Goal: Information Seeking & Learning: Learn about a topic

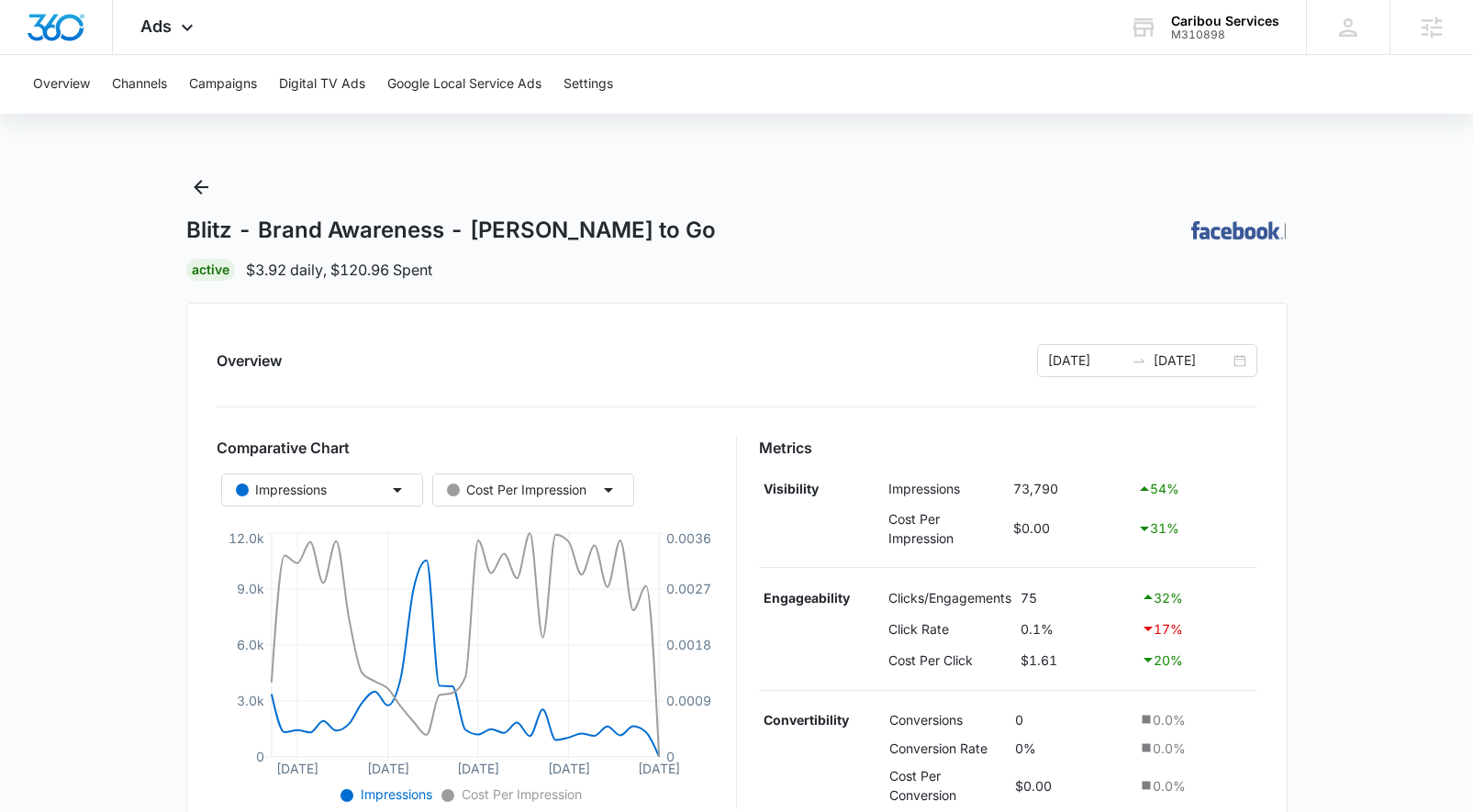
scroll to position [680, 0]
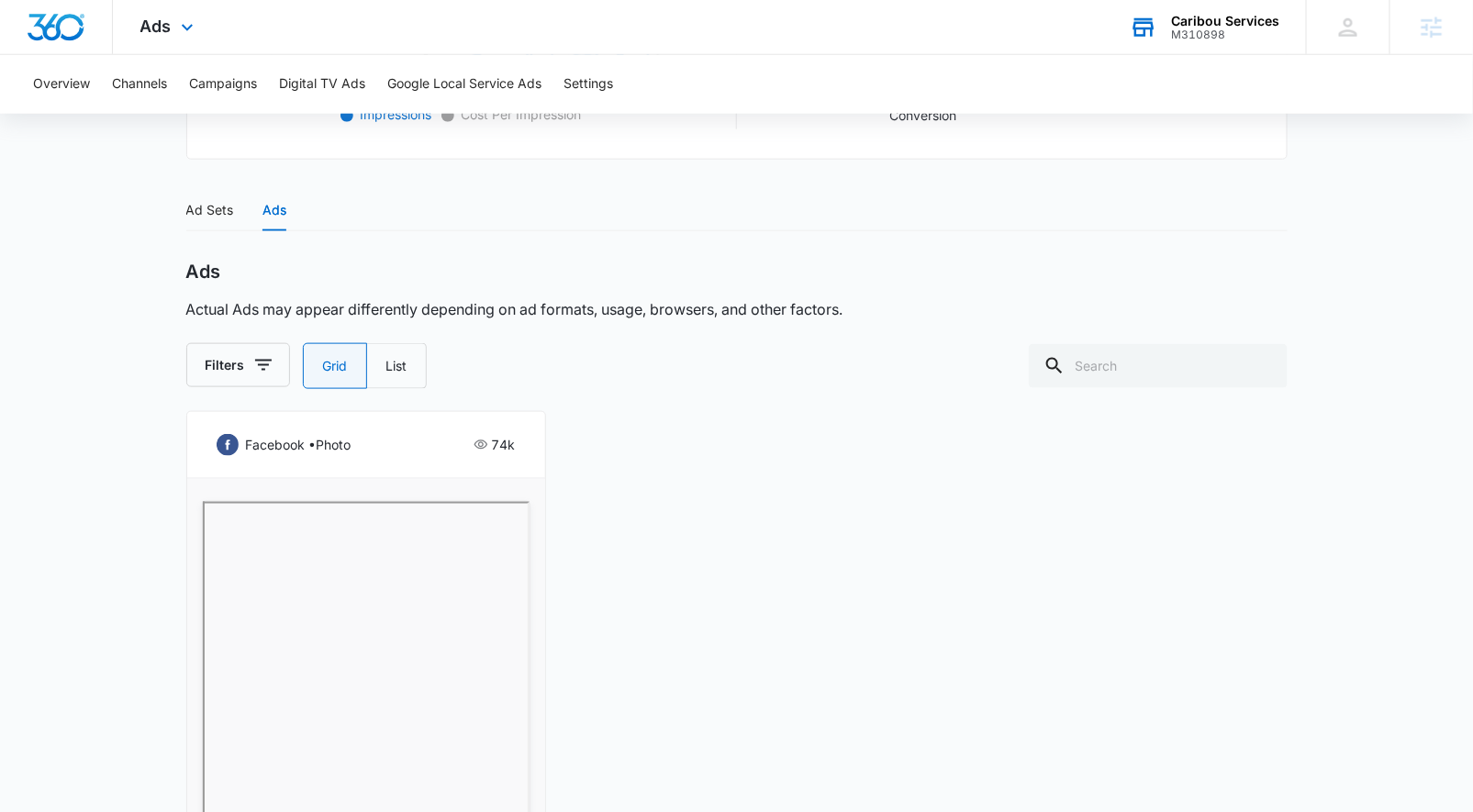
click at [1242, 20] on div "Caribou Services" at bounding box center [1226, 21] width 109 height 15
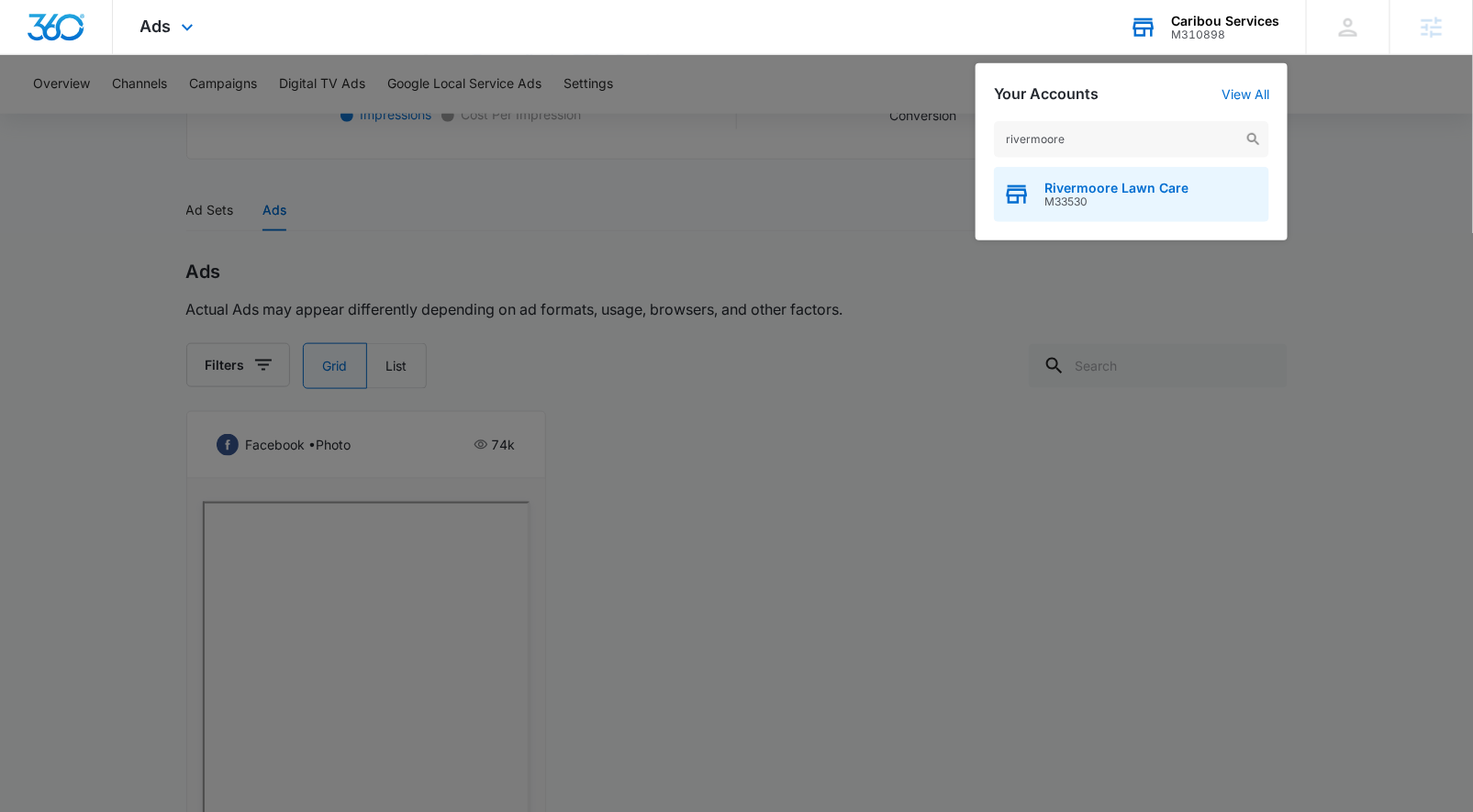
type input "rivermoore"
click at [1107, 206] on span "M33530" at bounding box center [1116, 202] width 144 height 13
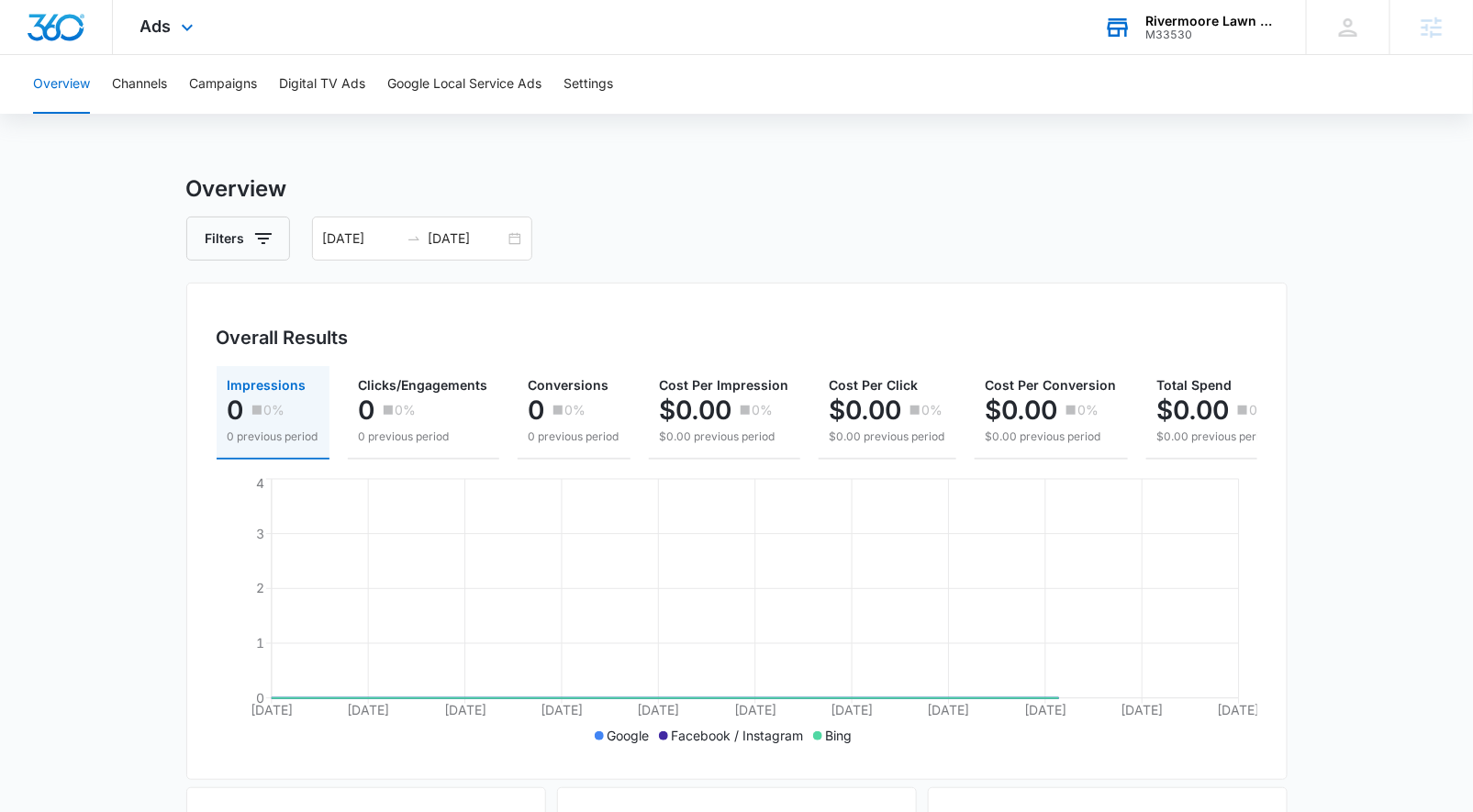
drag, startPoint x: 166, startPoint y: 33, endPoint x: 167, endPoint y: 186, distance: 153.0
click at [166, 34] on span "Ads" at bounding box center [156, 26] width 31 height 19
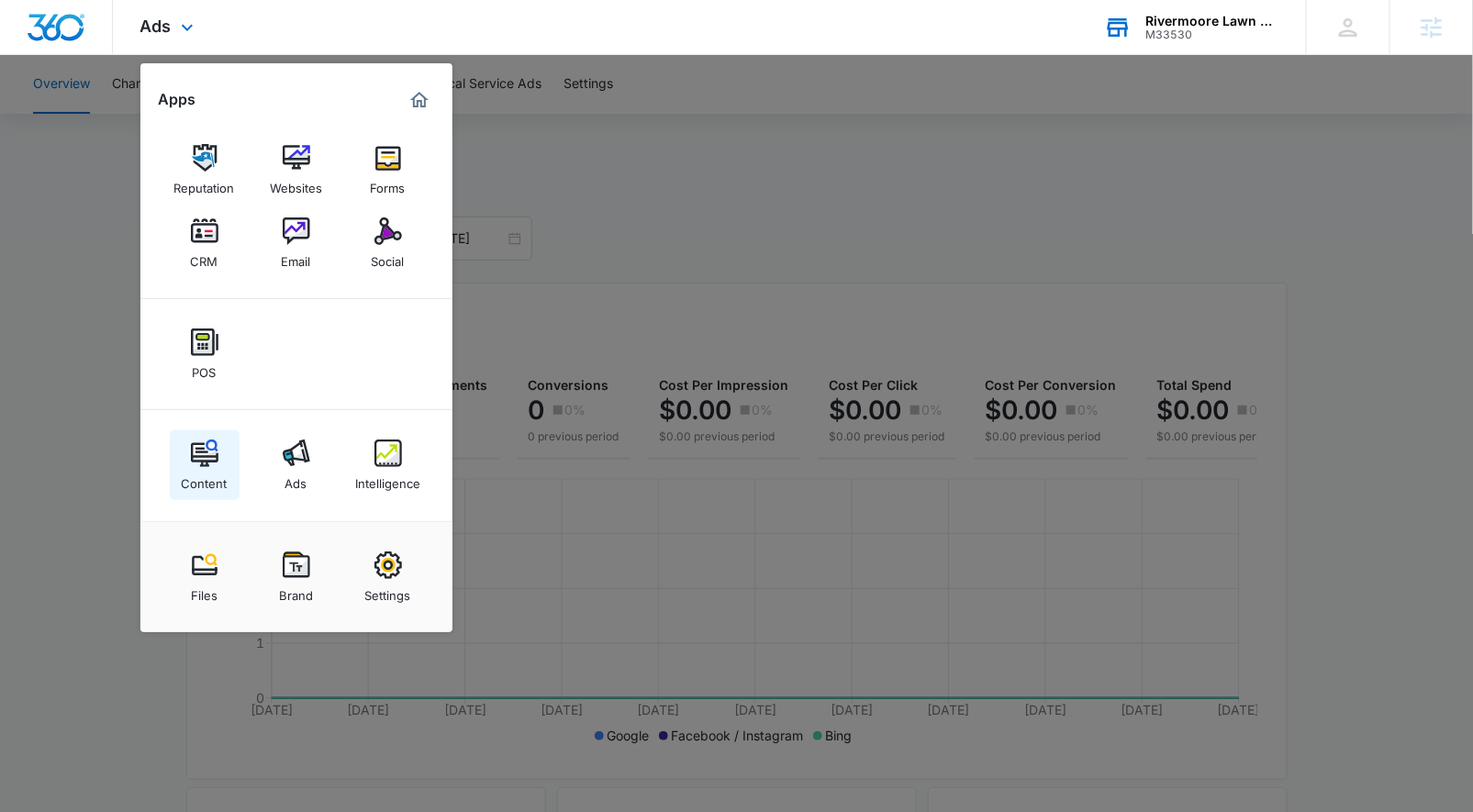
click at [217, 469] on div "Content" at bounding box center [205, 479] width 46 height 24
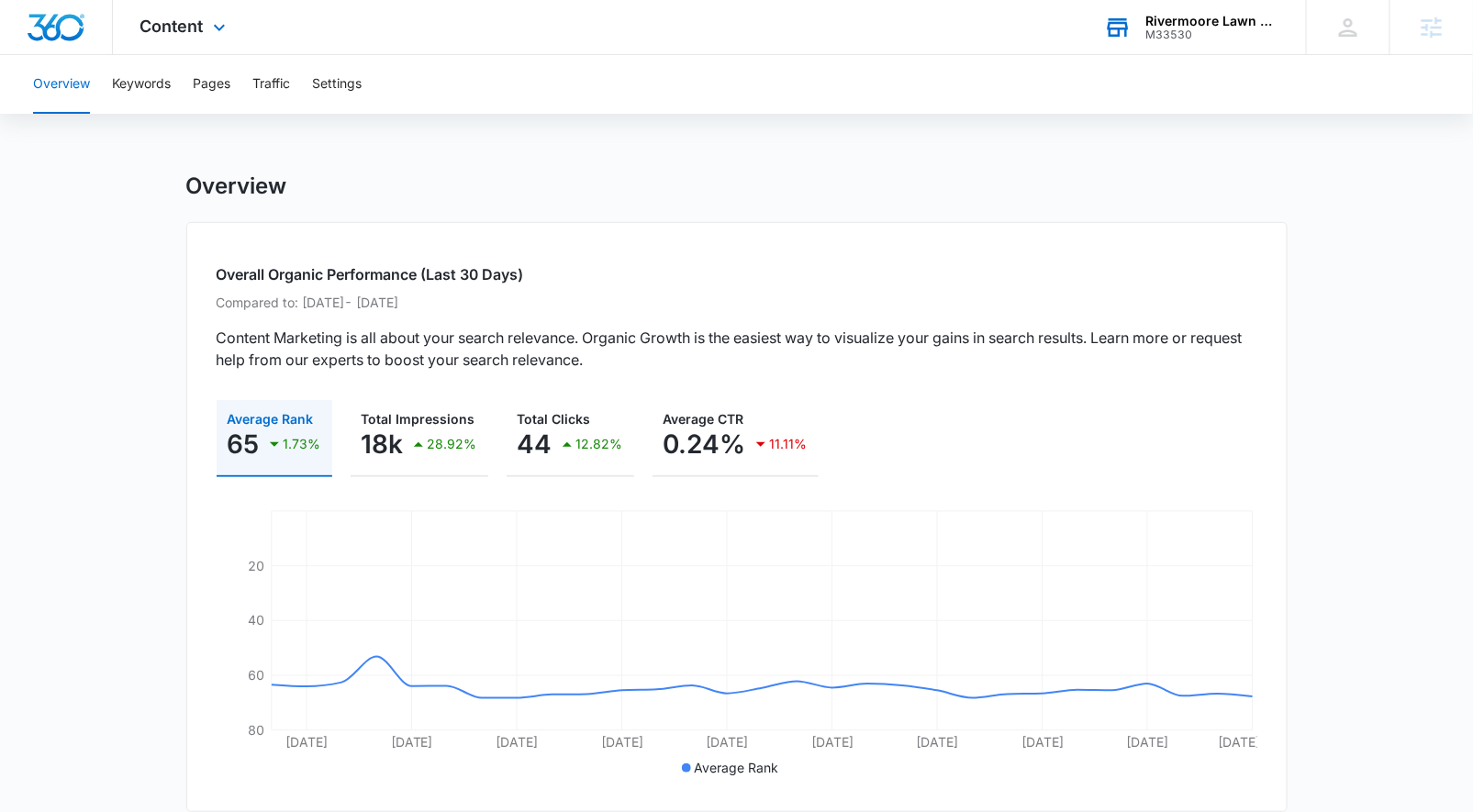
drag, startPoint x: 166, startPoint y: 29, endPoint x: 168, endPoint y: 68, distance: 39.1
click at [166, 29] on span "Content" at bounding box center [171, 26] width 64 height 19
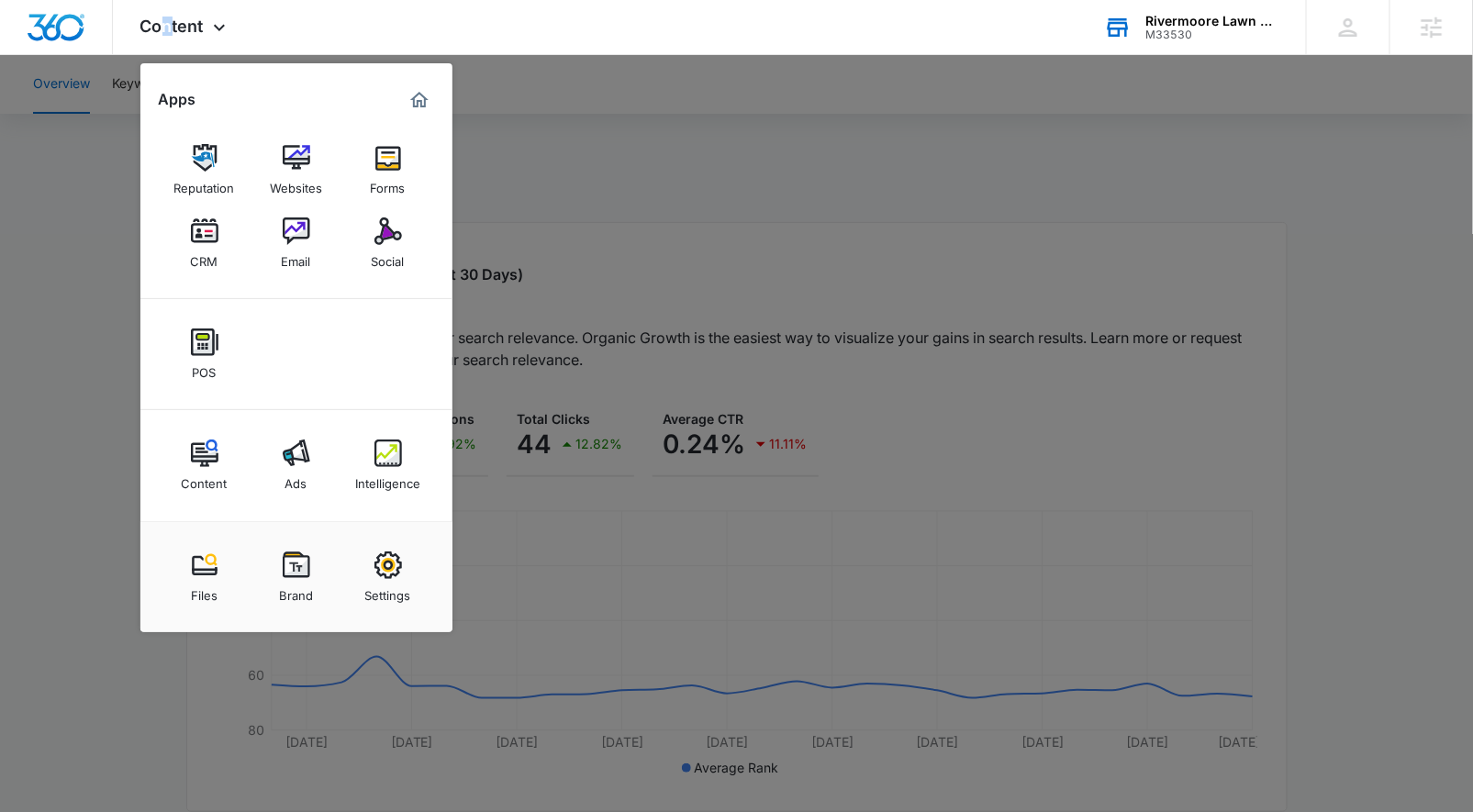
click at [390, 481] on div "Intelligence" at bounding box center [387, 479] width 65 height 24
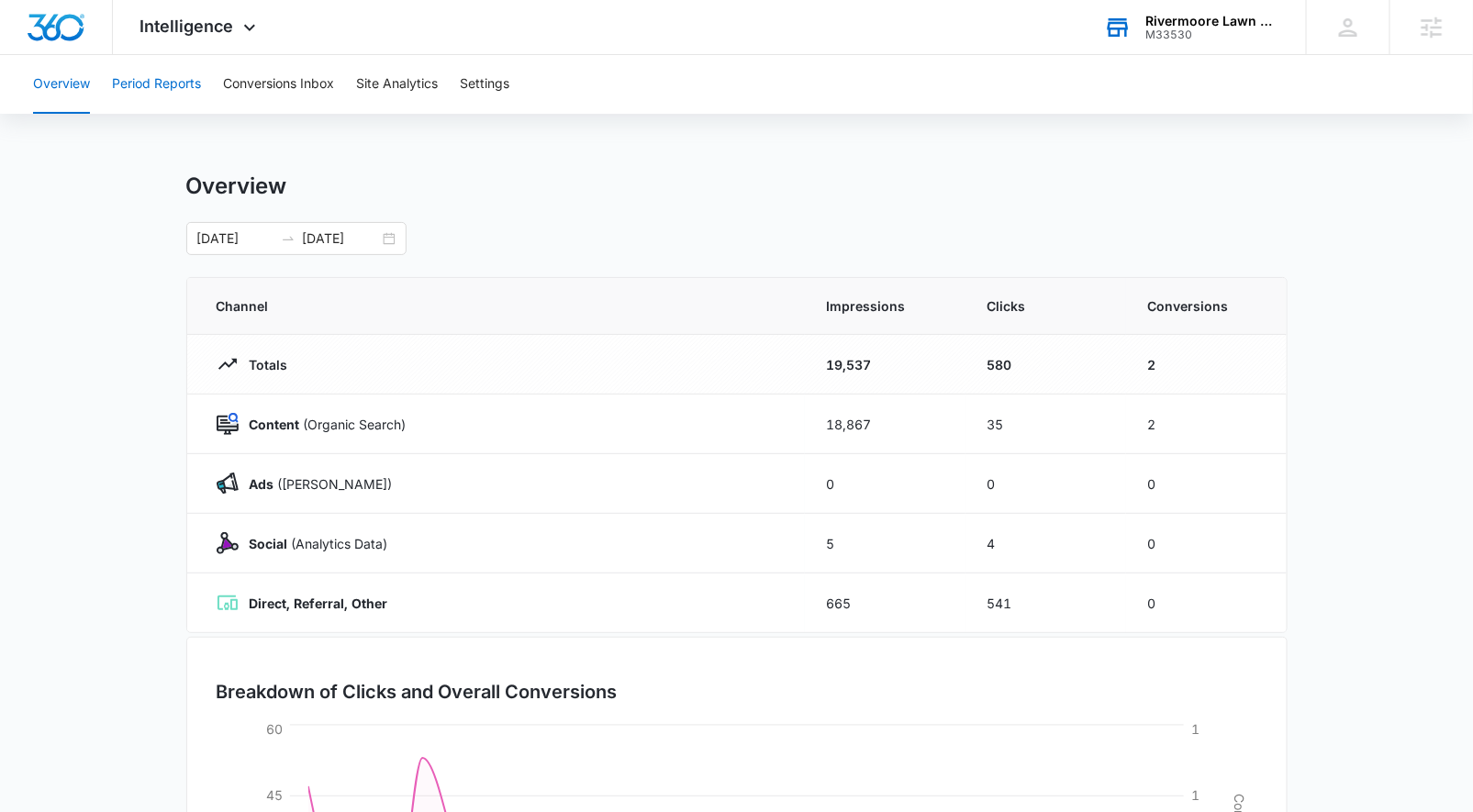
click at [178, 85] on button "Period Reports" at bounding box center [156, 85] width 89 height 59
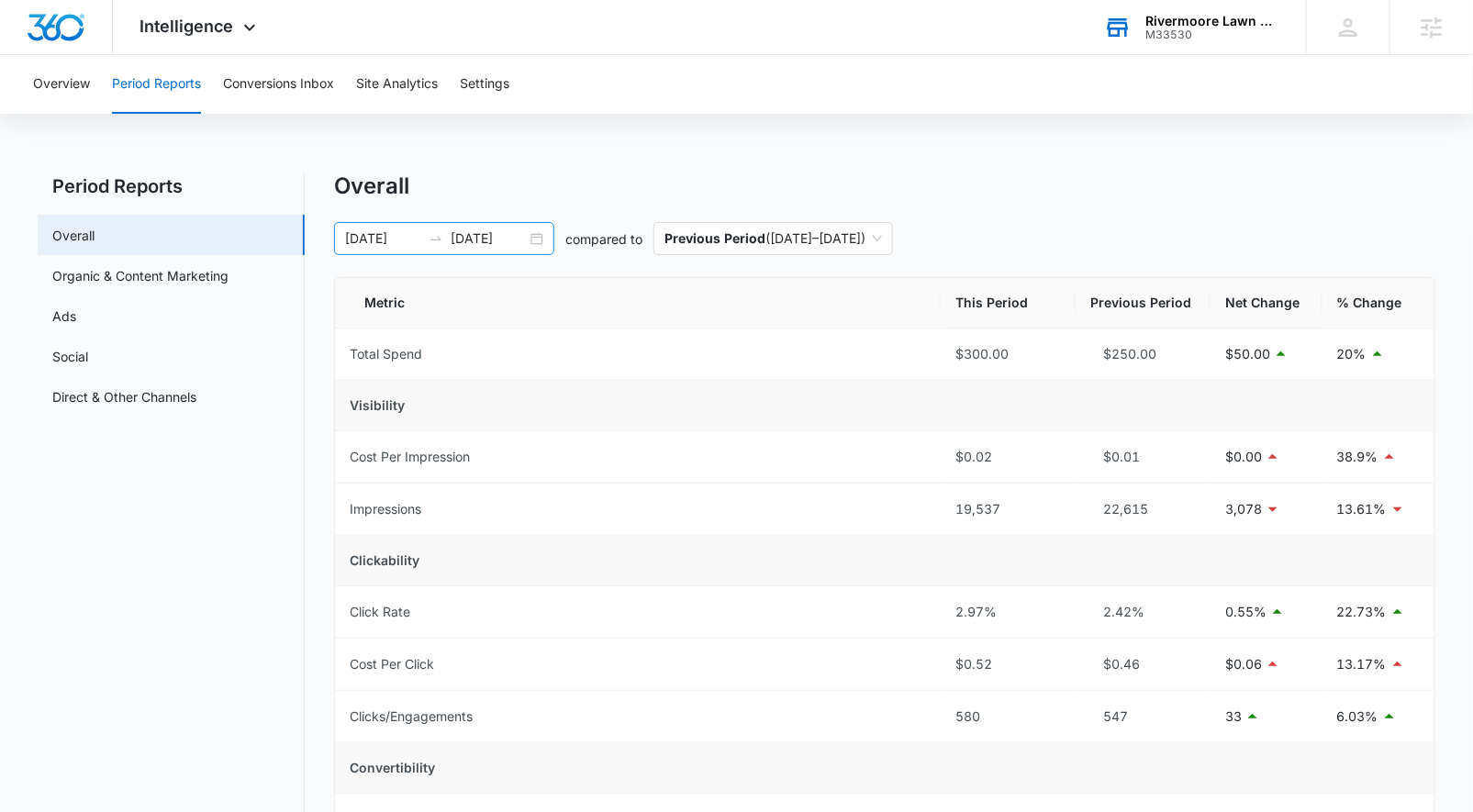
click at [539, 237] on div "[DATE] [DATE]" at bounding box center [443, 239] width 220 height 33
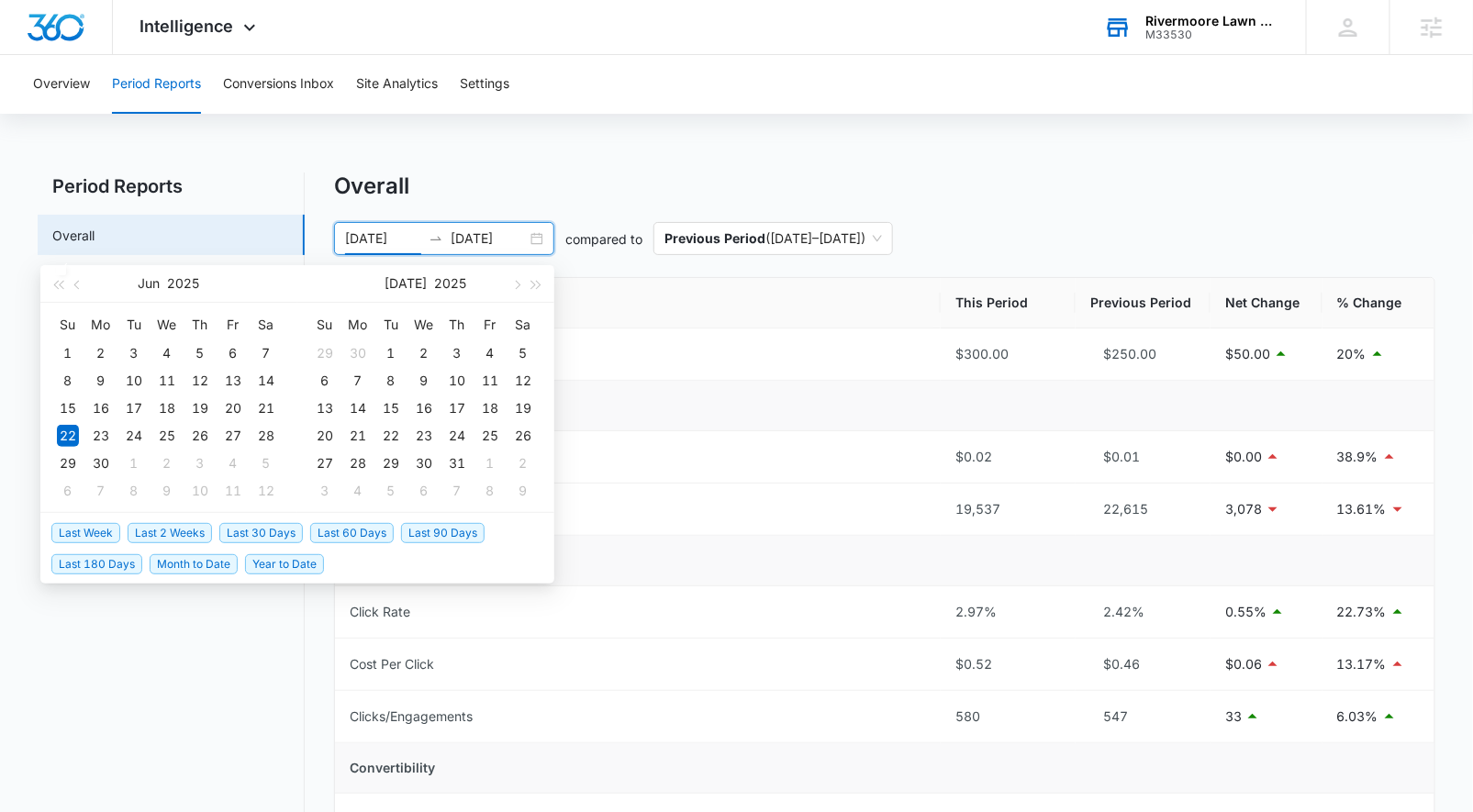
click at [279, 535] on span "Last 30 Days" at bounding box center [261, 534] width 84 height 20
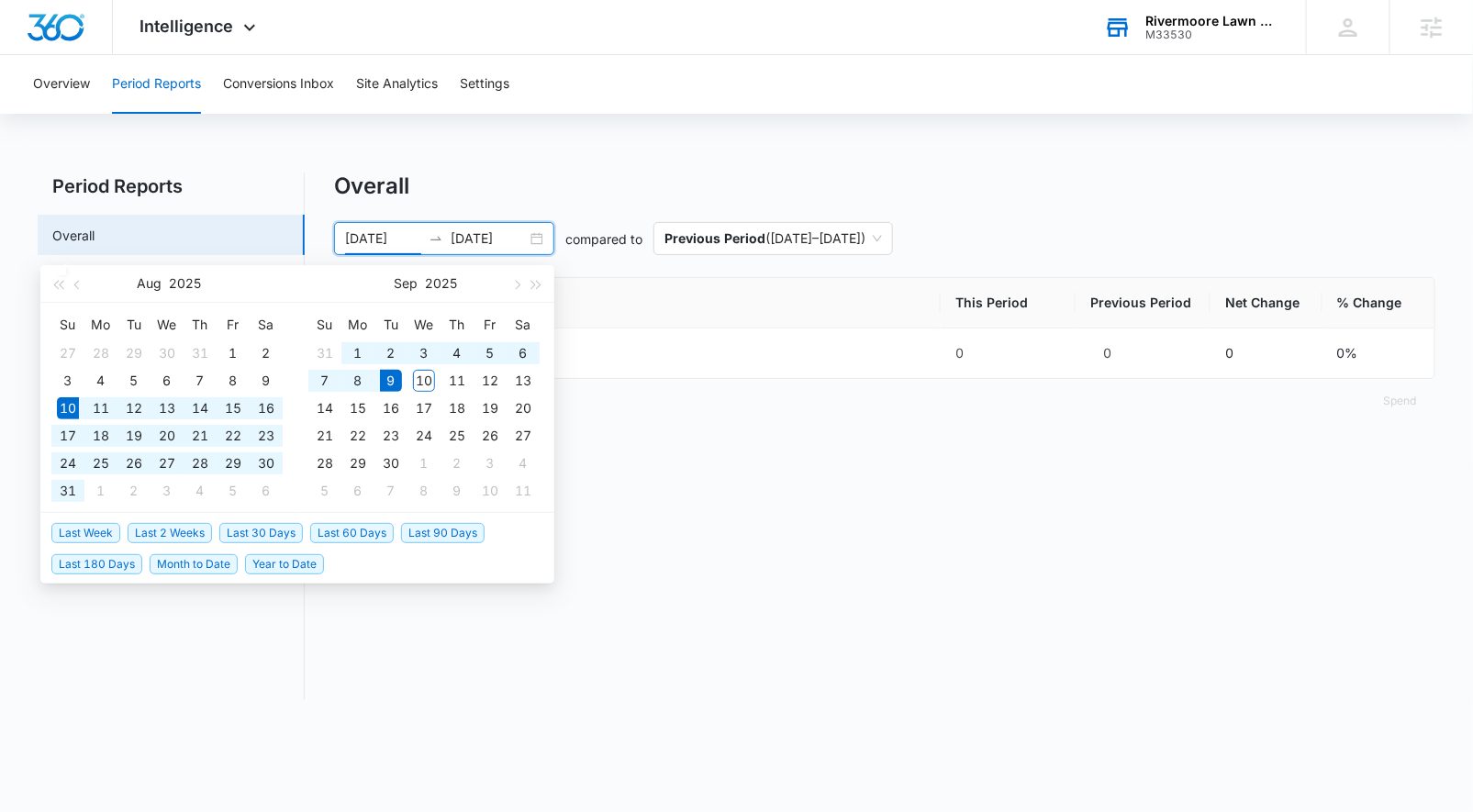
type input "[DATE]"
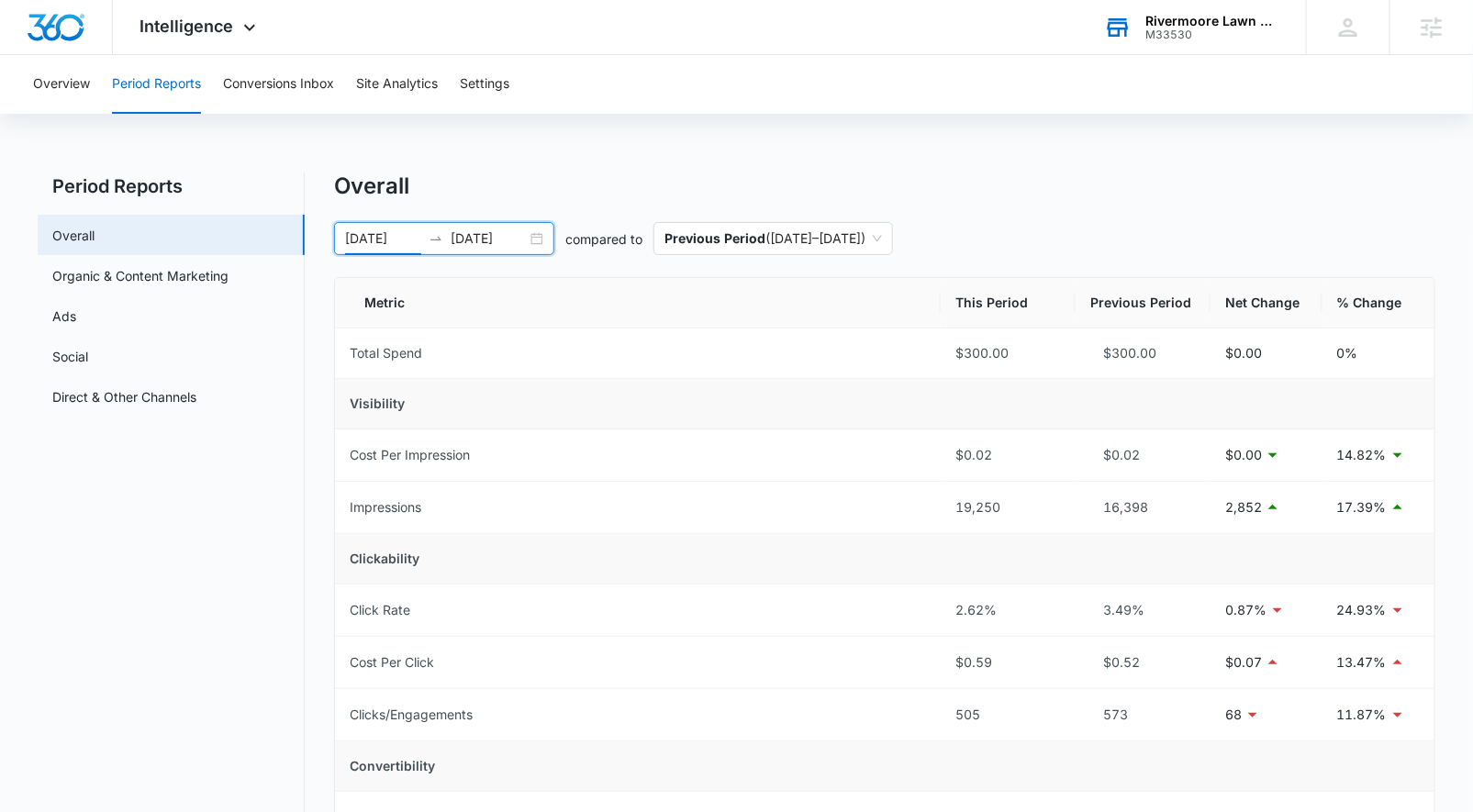
drag, startPoint x: 544, startPoint y: 237, endPoint x: 489, endPoint y: 363, distance: 137.5
click at [543, 238] on div "[DATE] [DATE]" at bounding box center [443, 239] width 220 height 33
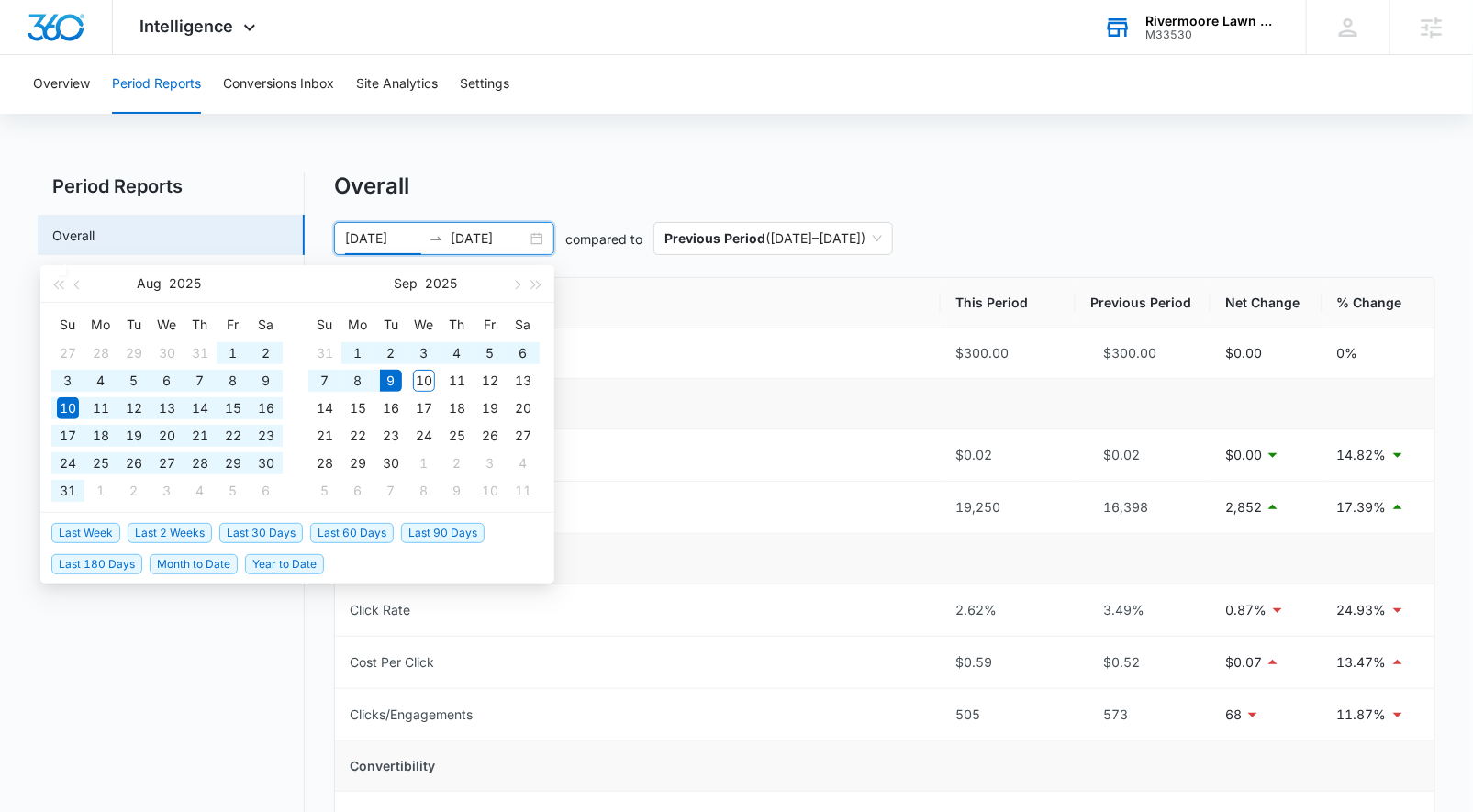
click at [320, 527] on span "Last 60 Days" at bounding box center [352, 534] width 84 height 20
type input "[DATE]"
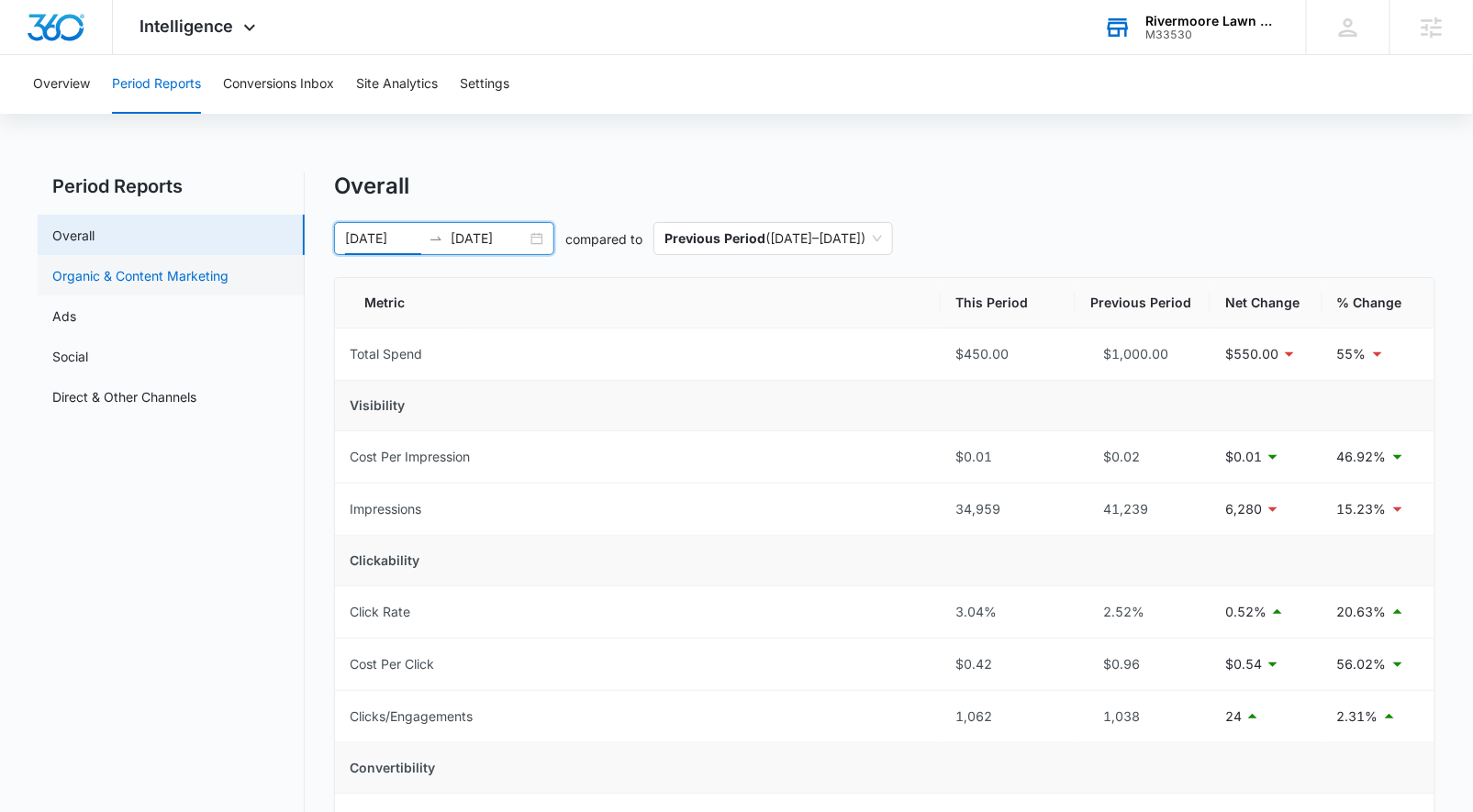
click at [165, 277] on link "Organic & Content Marketing" at bounding box center [140, 276] width 176 height 19
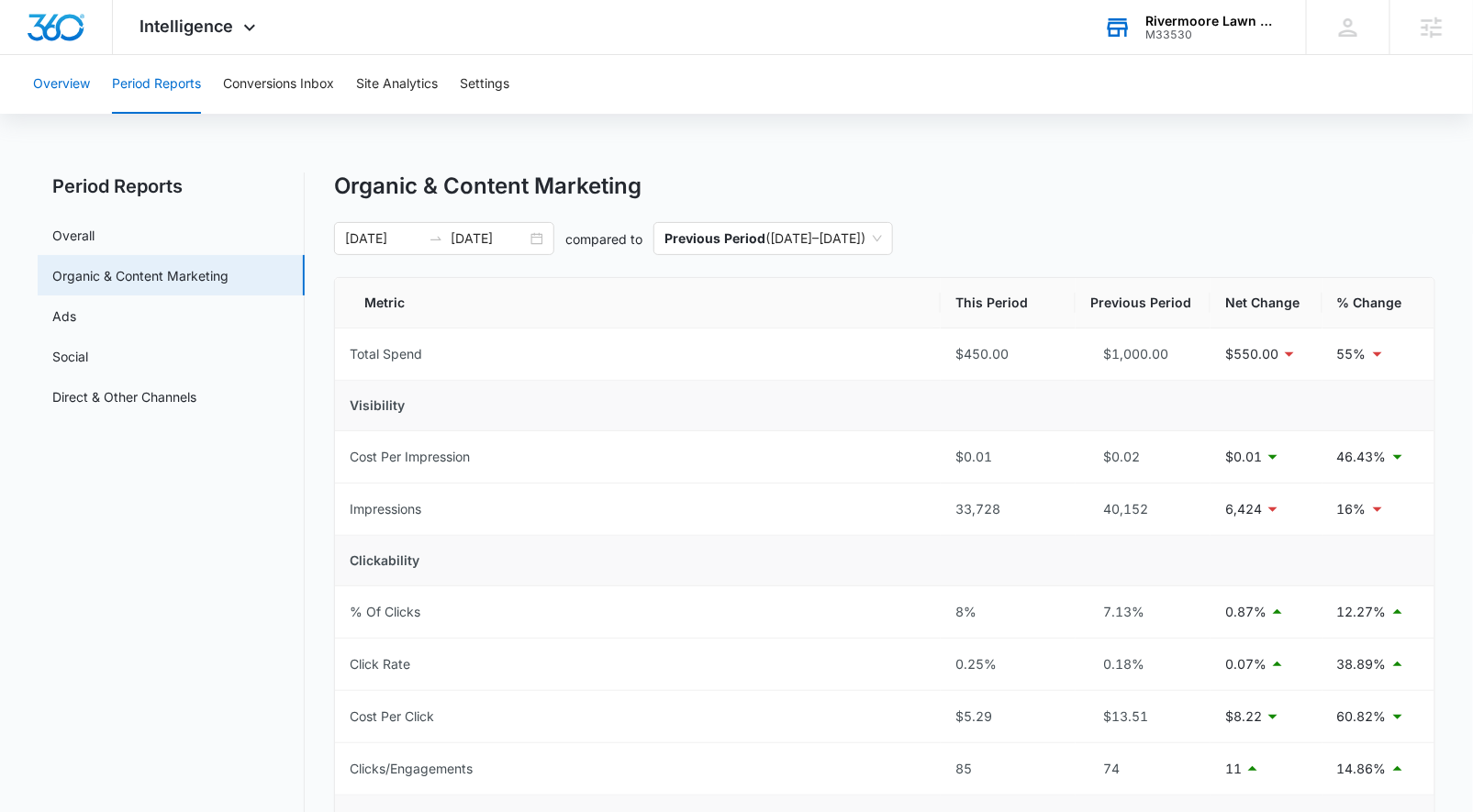
click at [60, 82] on button "Overview" at bounding box center [62, 85] width 57 height 59
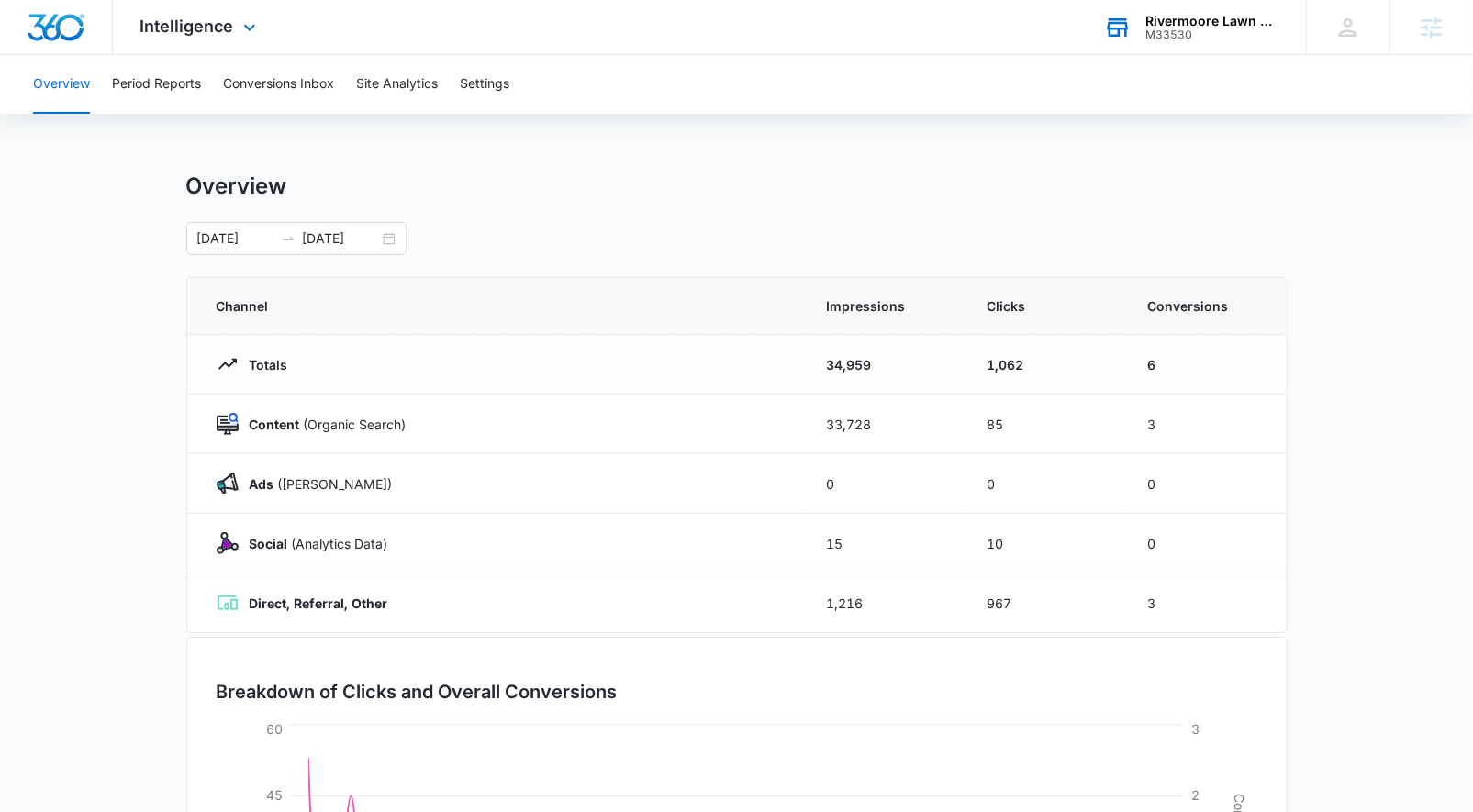
click at [47, 35] on img "Dashboard" at bounding box center [56, 28] width 59 height 28
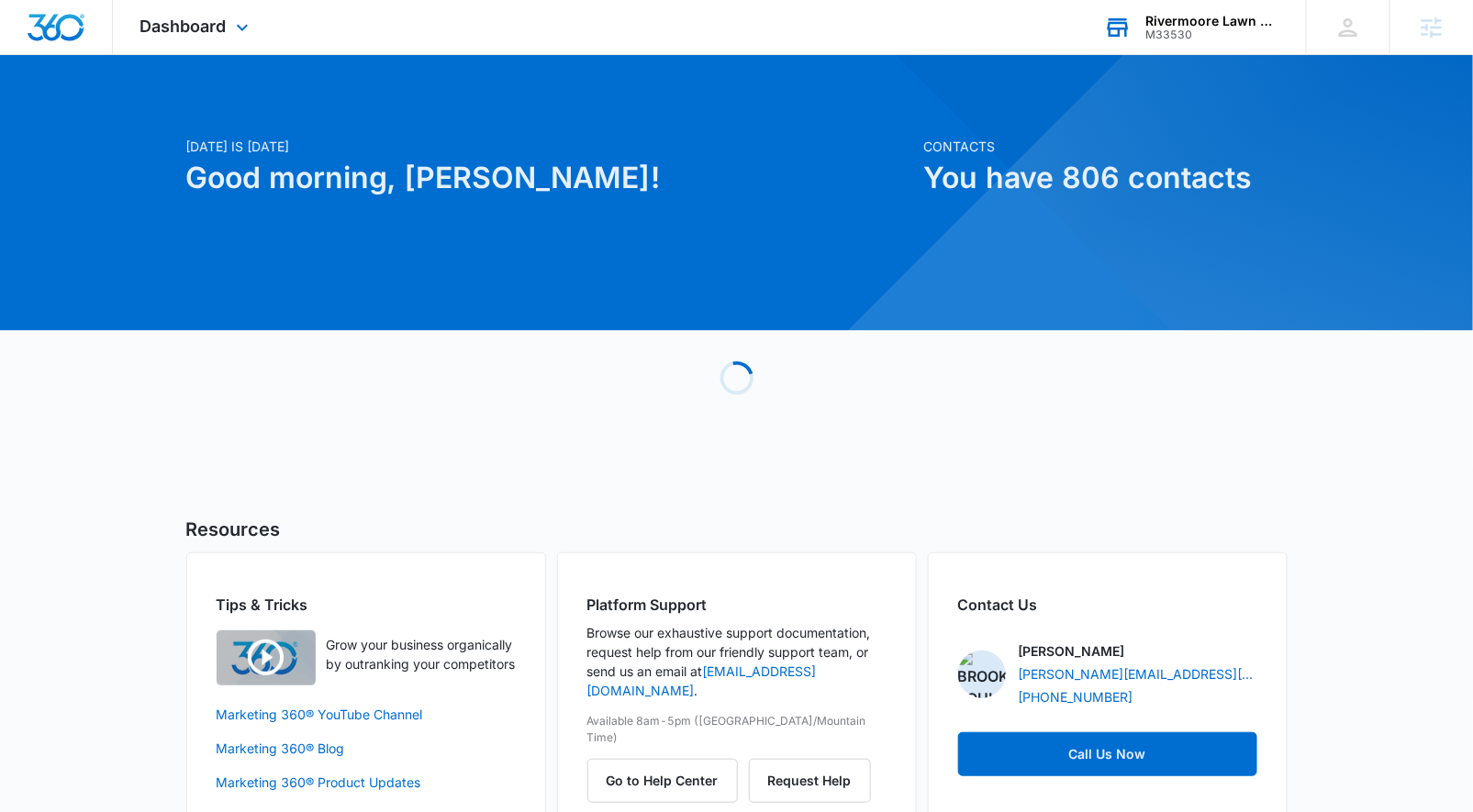
click at [206, 38] on div "Dashboard Apps Reputation Websites Forms CRM Email Social POS Content Ads Intel…" at bounding box center [196, 27] width 168 height 54
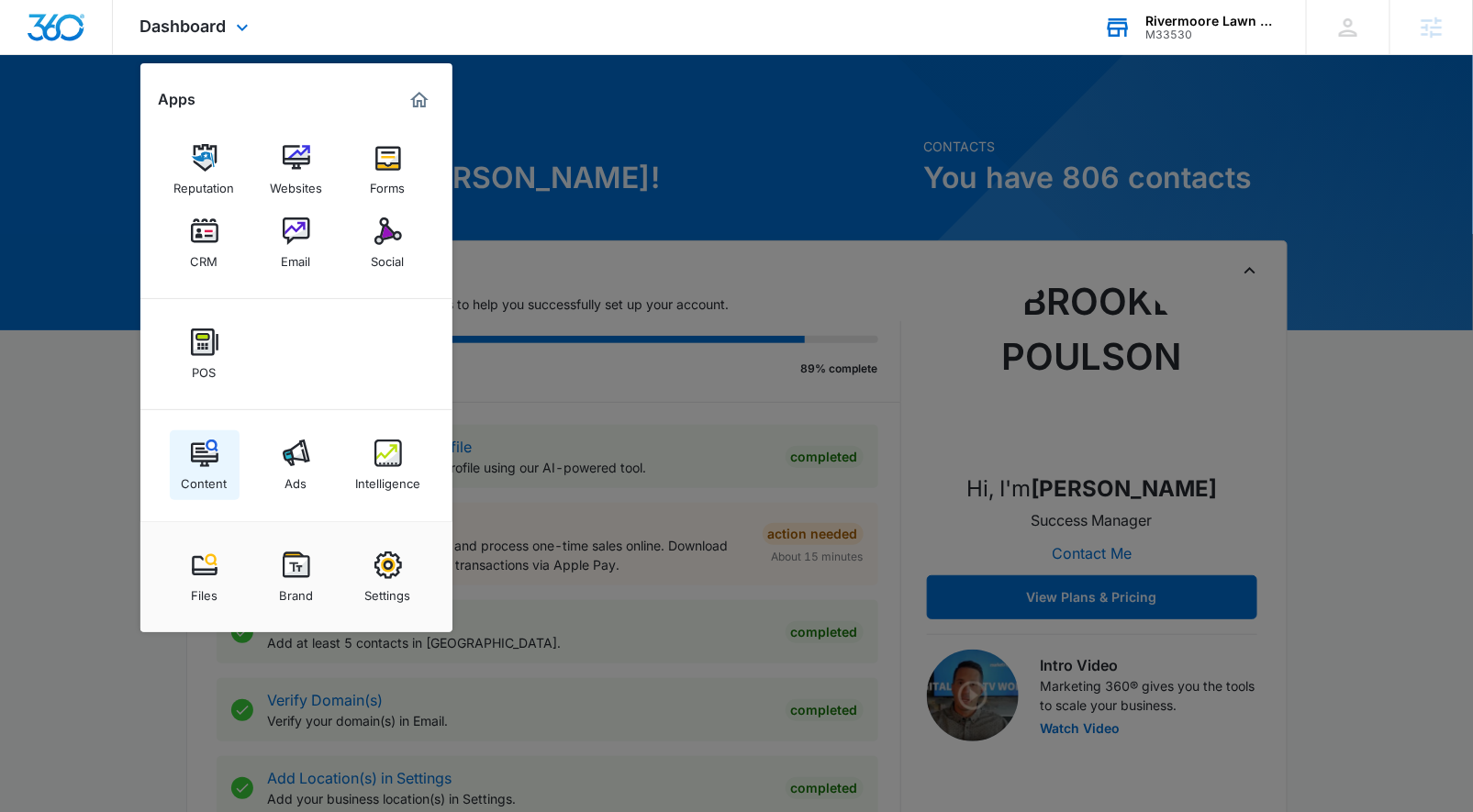
click at [196, 453] on img at bounding box center [205, 453] width 28 height 28
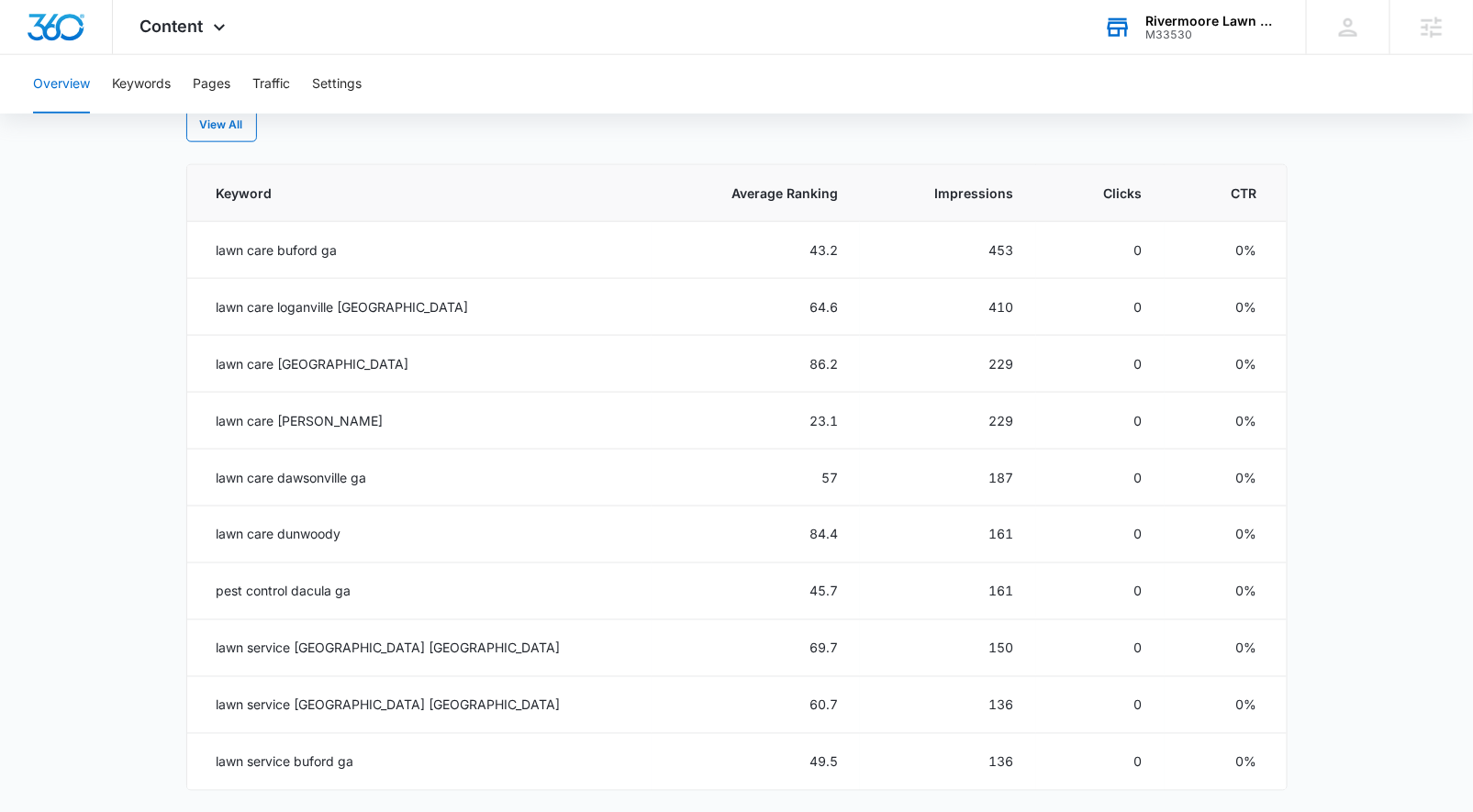
scroll to position [790, 0]
drag, startPoint x: 712, startPoint y: 415, endPoint x: 748, endPoint y: 418, distance: 36.1
click at [748, 418] on td "23.1" at bounding box center [756, 421] width 208 height 57
drag, startPoint x: 700, startPoint y: 247, endPoint x: 746, endPoint y: 261, distance: 48.1
click at [747, 260] on td "43.2" at bounding box center [756, 251] width 208 height 57
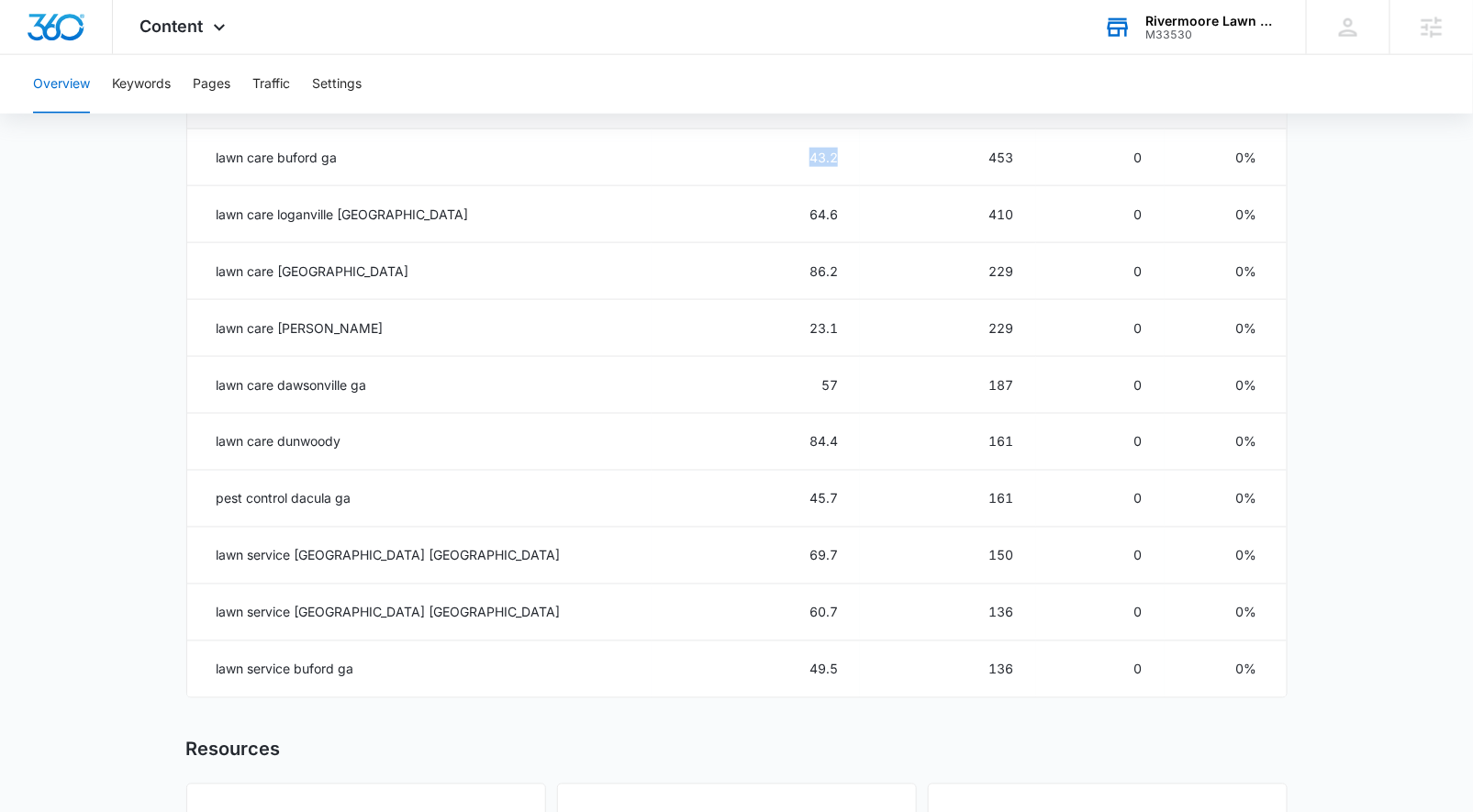
scroll to position [883, 0]
click at [157, 549] on main "Overview Overall Organic Performance (Last 30 Days) Compared to: [DATE] - [DATE…" at bounding box center [736, 179] width 1473 height 1779
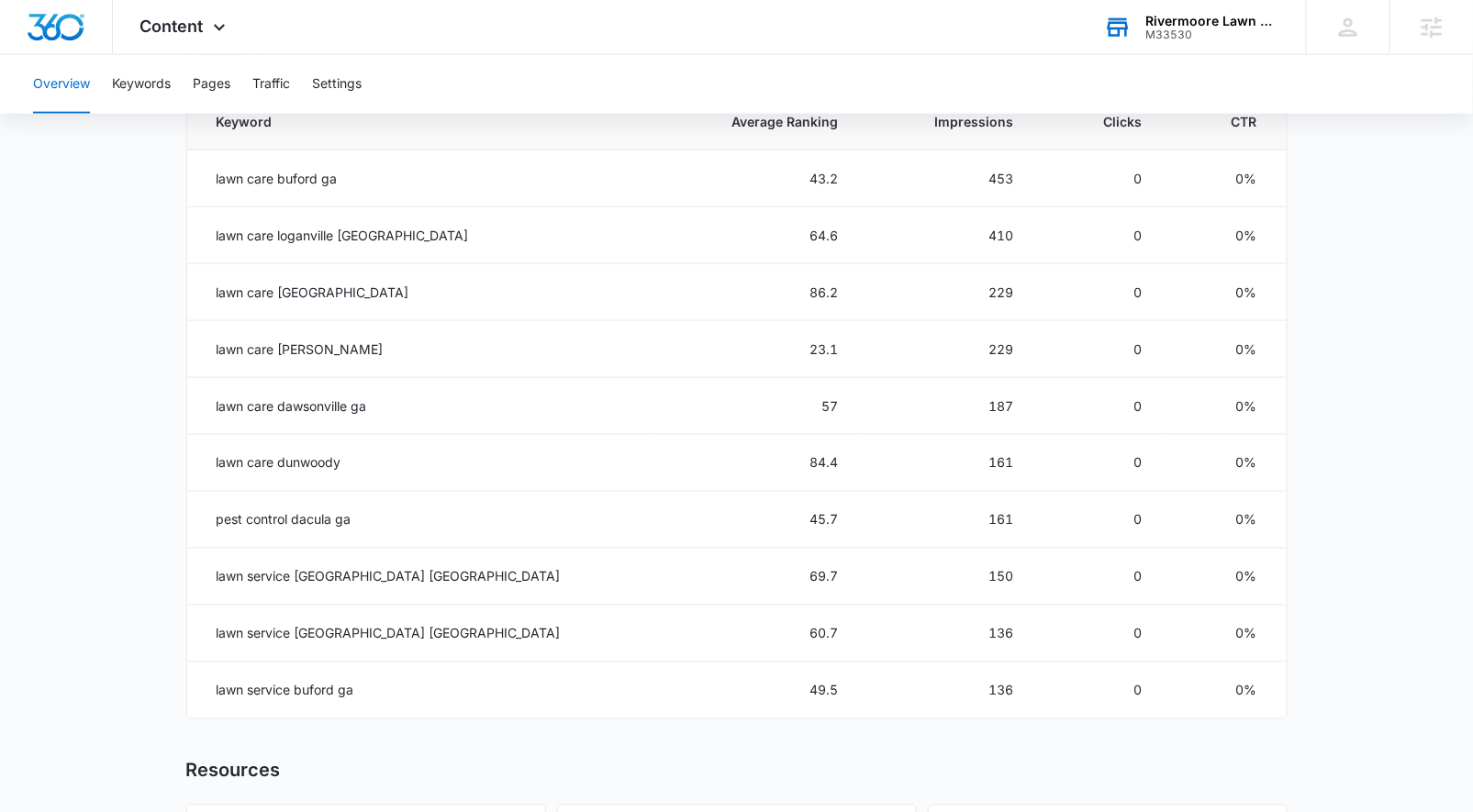
scroll to position [858, 0]
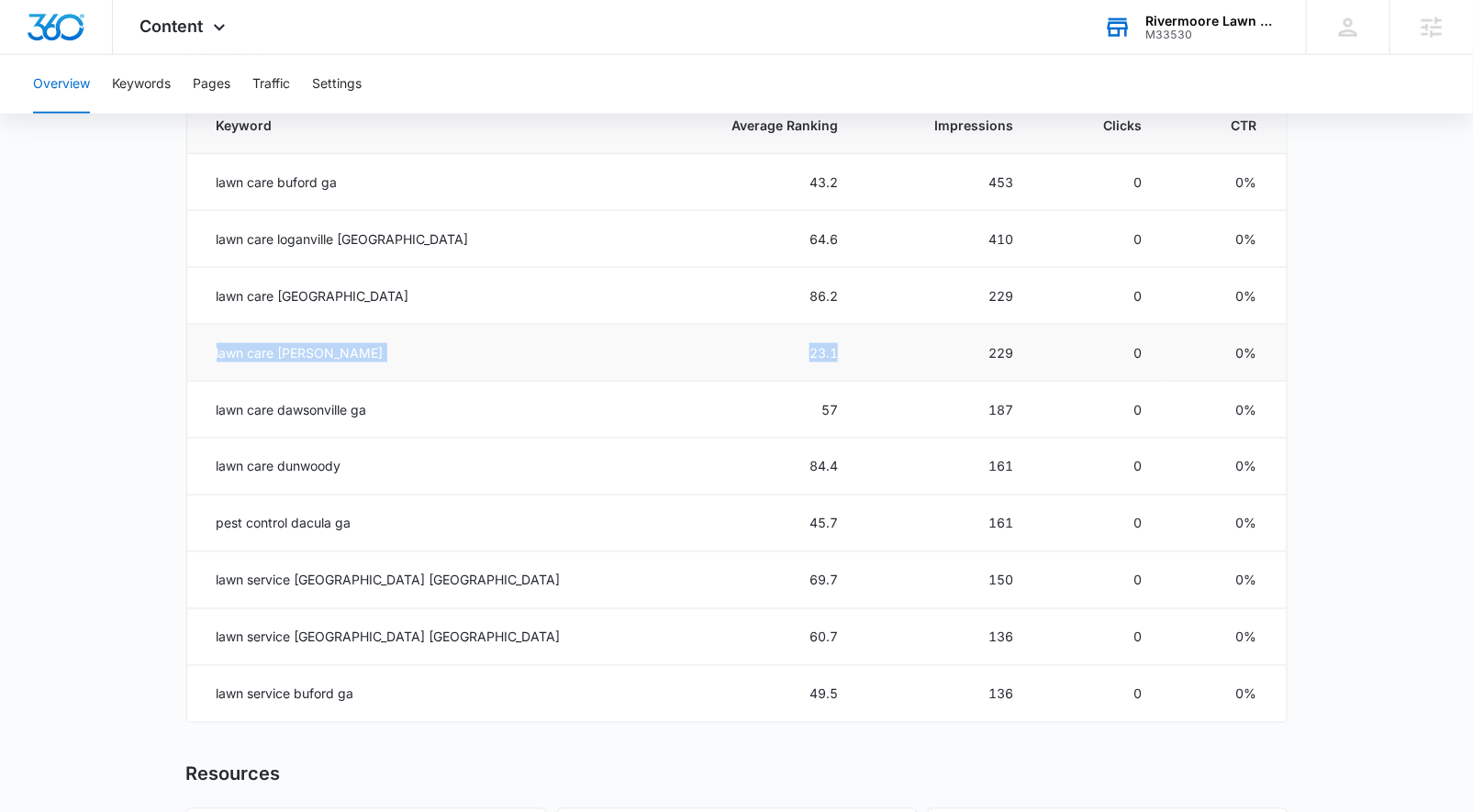
drag, startPoint x: 211, startPoint y: 349, endPoint x: 728, endPoint y: 359, distance: 517.1
click at [728, 359] on tr "lawn care [PERSON_NAME] 23.1 229 0 0%" at bounding box center [736, 354] width 1100 height 57
click at [187, 182] on td "lawn care buford ga" at bounding box center [419, 182] width 465 height 57
drag, startPoint x: 187, startPoint y: 181, endPoint x: 365, endPoint y: 185, distance: 178.0
click at [365, 185] on td "lawn care buford ga" at bounding box center [419, 182] width 465 height 57
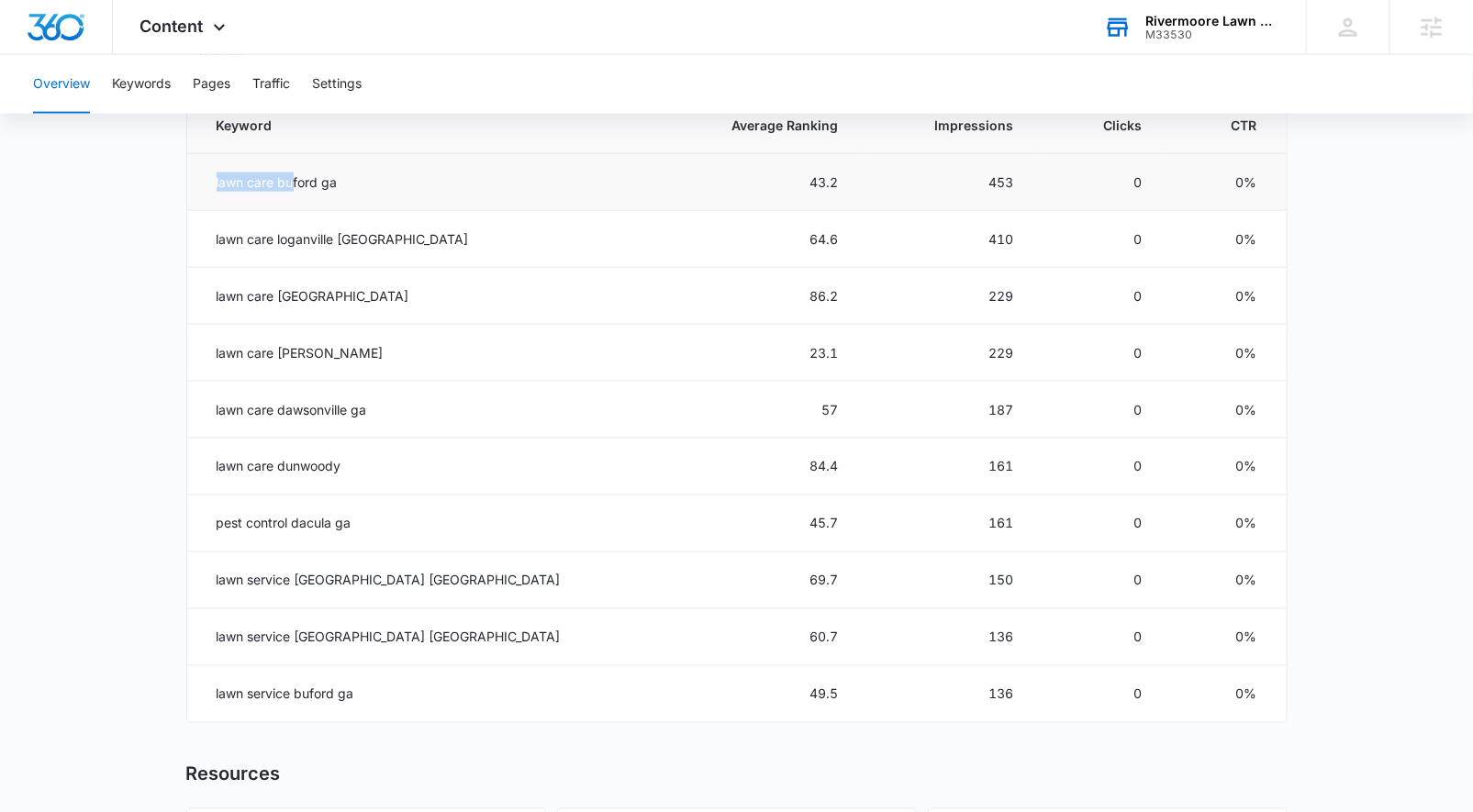
click at [293, 171] on td "lawn care buford ga" at bounding box center [419, 182] width 465 height 57
drag, startPoint x: 282, startPoint y: 176, endPoint x: 446, endPoint y: 186, distance: 164.3
click at [347, 180] on td "lawn care buford ga" at bounding box center [419, 182] width 465 height 57
click at [178, 362] on main "Overview Overall Organic Performance (Last 30 Days) Compared to: [DATE] - [DATE…" at bounding box center [736, 204] width 1473 height 1779
drag, startPoint x: 710, startPoint y: 351, endPoint x: 444, endPoint y: 346, distance: 266.0
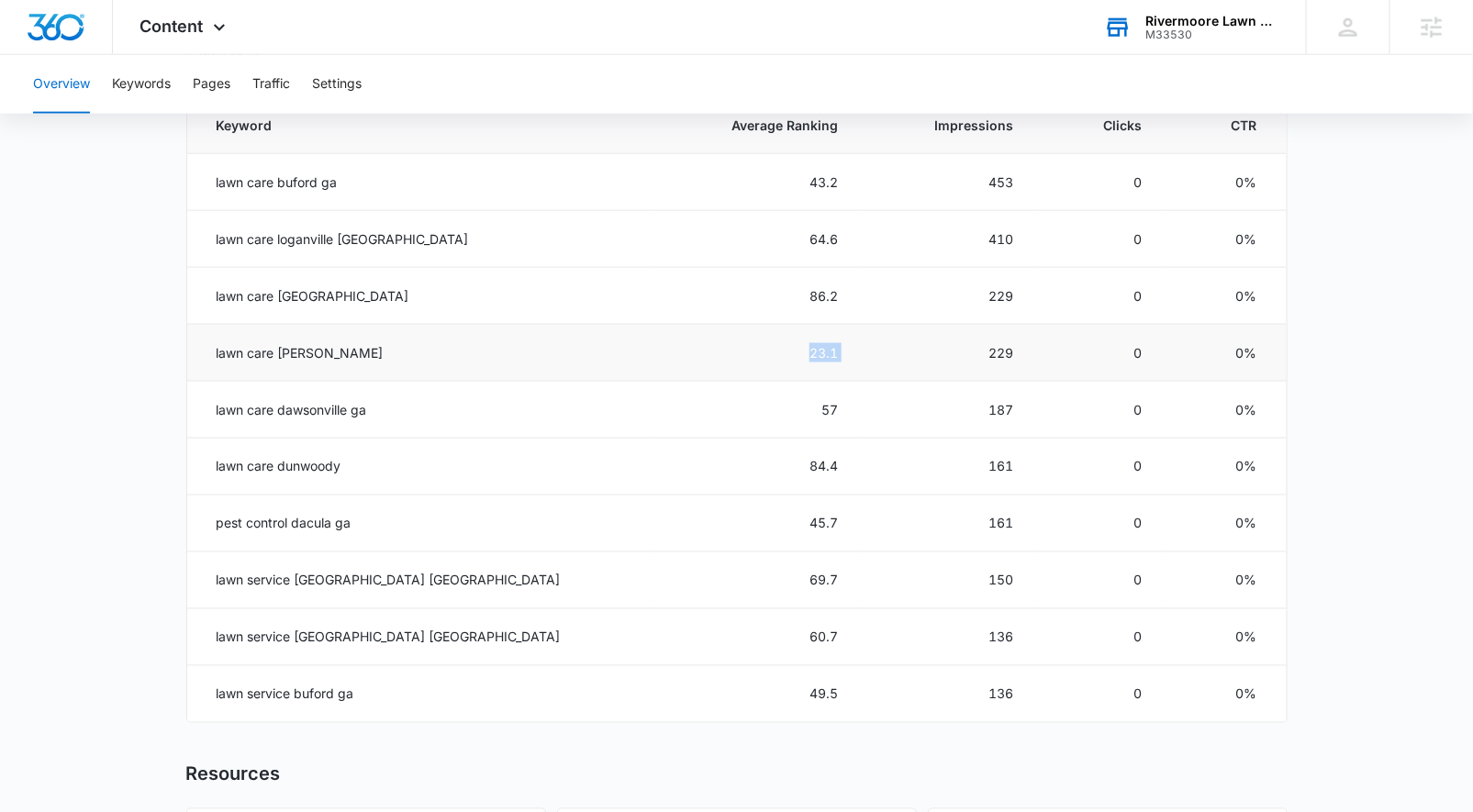
click at [765, 352] on tr "lawn care [PERSON_NAME] 23.1 229 0 0%" at bounding box center [736, 354] width 1100 height 57
click at [1323, 428] on main "Overview Overall Organic Performance (Last 30 Days) Compared to: [DATE] - [DATE…" at bounding box center [736, 204] width 1473 height 1779
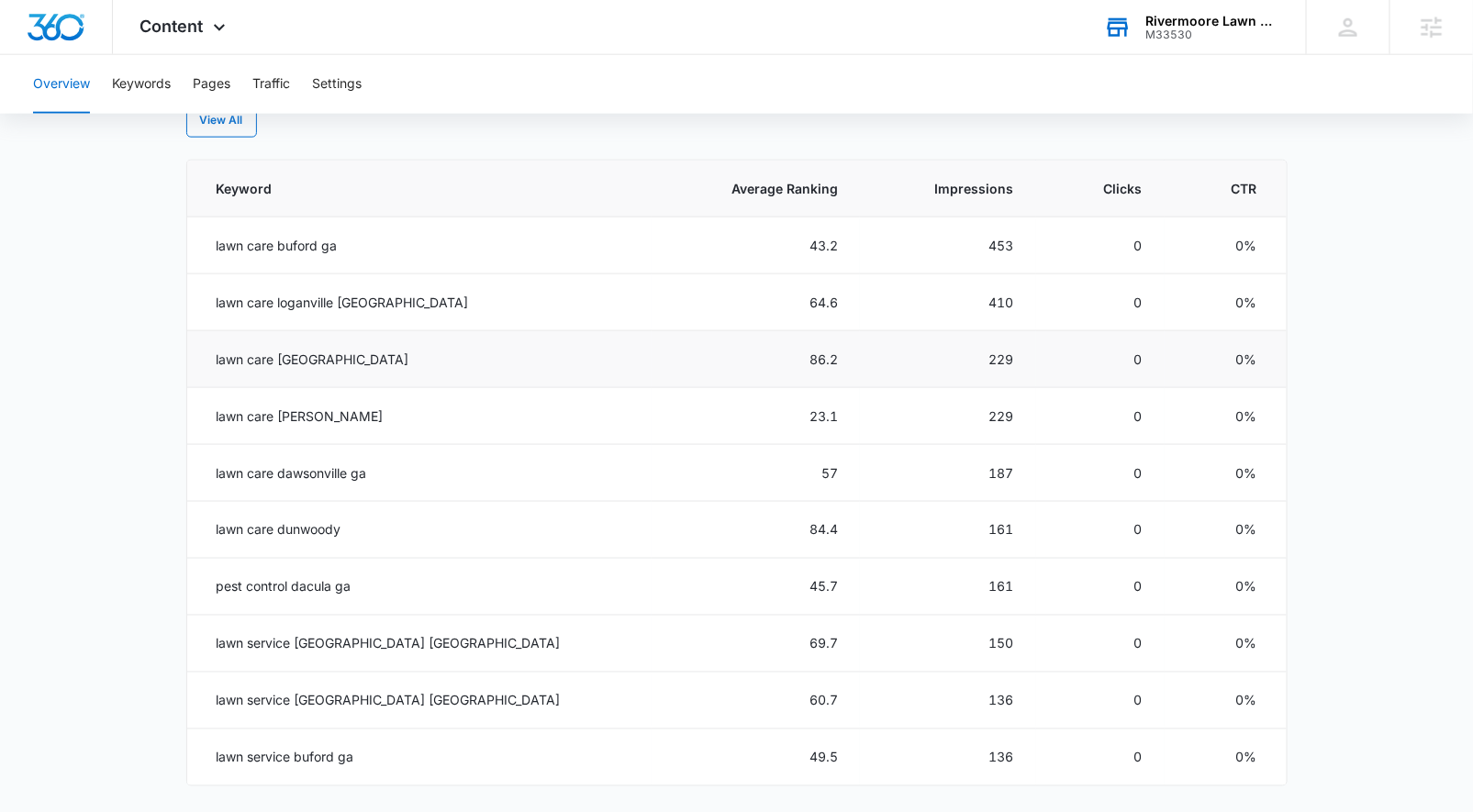
scroll to position [812, 0]
